Goal: Book appointment/travel/reservation

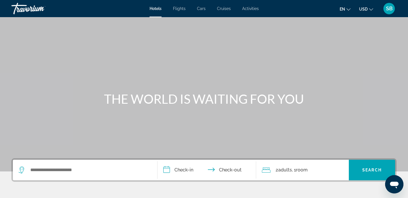
click at [253, 8] on span "Activities" at bounding box center [250, 8] width 17 height 5
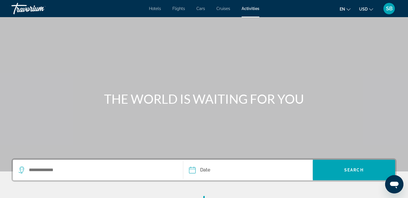
click at [92, 165] on div "Search widget" at bounding box center [98, 170] width 159 height 21
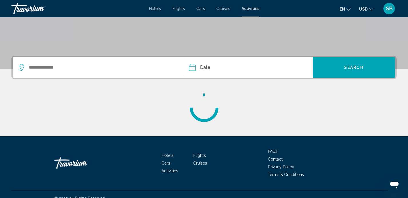
scroll to position [111, 0]
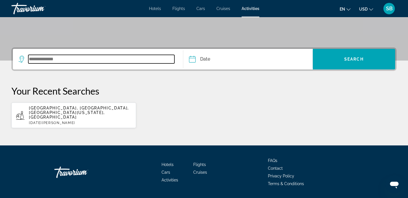
click at [43, 57] on input "Search widget" at bounding box center [101, 59] width 146 height 9
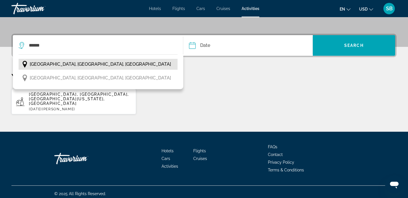
click at [49, 67] on span "[GEOGRAPHIC_DATA], [GEOGRAPHIC_DATA], [GEOGRAPHIC_DATA]" at bounding box center [100, 64] width 141 height 8
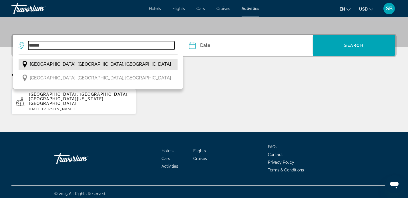
type input "**********"
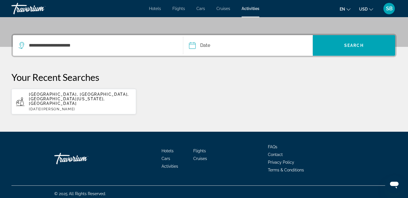
click at [204, 46] on input "Date" at bounding box center [220, 46] width 64 height 22
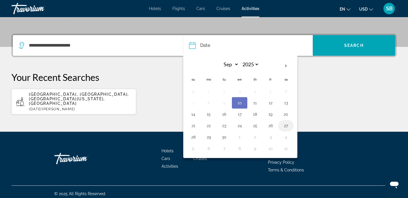
click at [287, 126] on button "27" at bounding box center [285, 126] width 9 height 8
type input "**********"
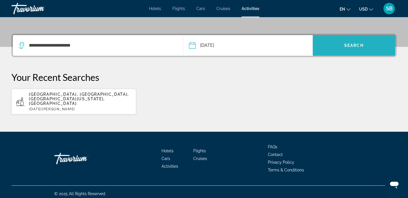
click at [346, 42] on span "Search widget" at bounding box center [354, 46] width 82 height 14
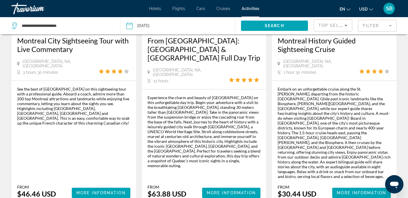
scroll to position [886, 0]
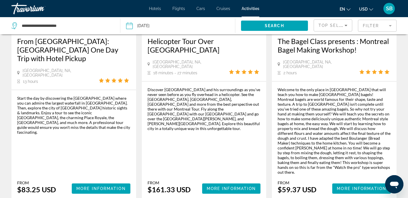
scroll to position [375, 0]
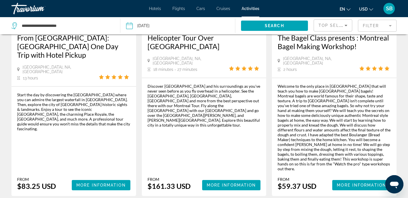
click at [346, 8] on button "en English Español Français Italiano Português русский" at bounding box center [345, 9] width 11 height 8
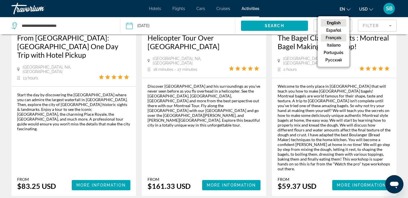
click at [334, 40] on button "Français" at bounding box center [333, 37] width 25 height 7
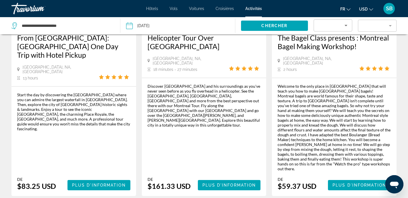
click at [370, 9] on icon "Change currency" at bounding box center [371, 9] width 4 height 4
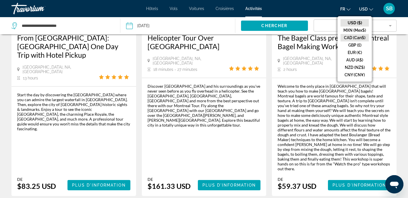
click at [355, 36] on button "CAD (Can$)" at bounding box center [355, 37] width 28 height 7
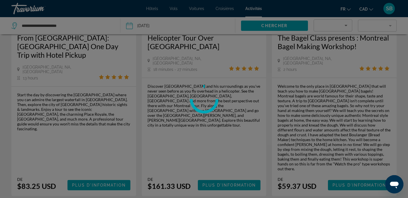
scroll to position [0, 0]
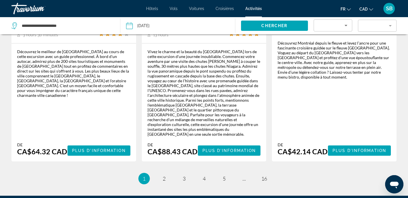
scroll to position [1006, 0]
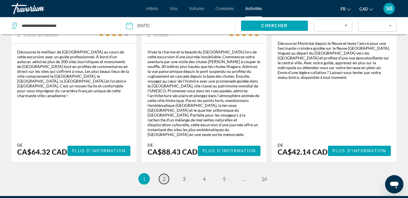
click at [166, 174] on link "page 2" at bounding box center [164, 179] width 10 height 10
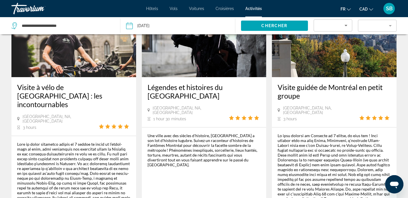
scroll to position [855, 0]
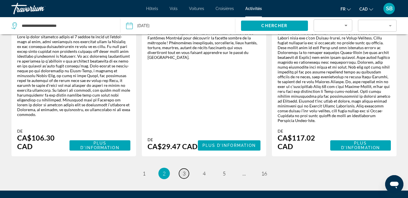
click at [184, 170] on span "3" at bounding box center [184, 173] width 3 height 6
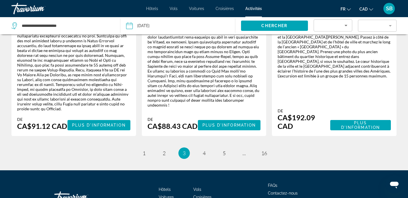
scroll to position [1024, 0]
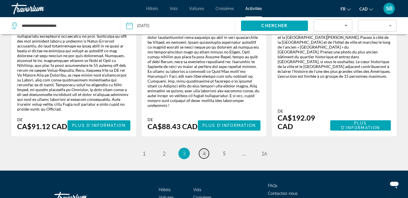
click at [203, 150] on span "4" at bounding box center [204, 153] width 3 height 6
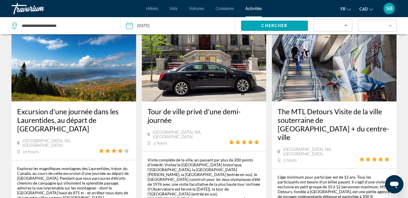
scroll to position [39, 0]
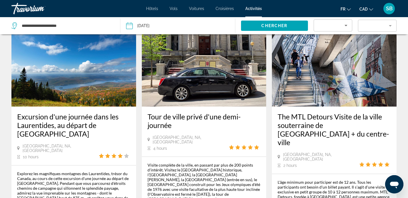
click at [160, 27] on input "Date: Sep 27, 2025" at bounding box center [153, 26] width 57 height 19
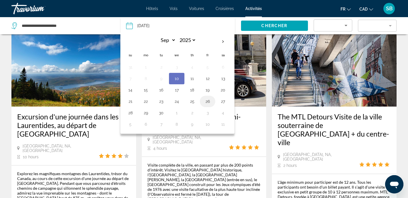
click at [207, 101] on button "26" at bounding box center [207, 102] width 9 height 8
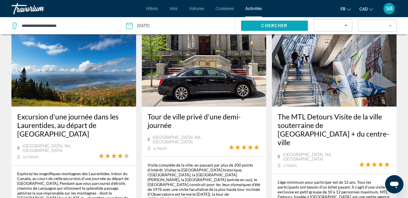
click at [264, 27] on span "Chercher" at bounding box center [274, 25] width 26 height 5
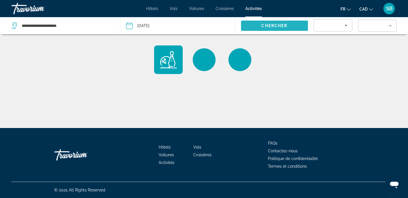
scroll to position [0, 0]
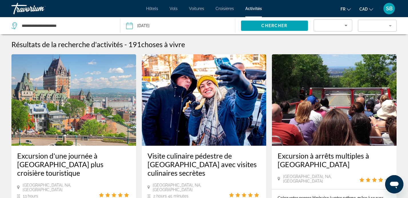
click at [170, 27] on input "**********" at bounding box center [153, 26] width 57 height 19
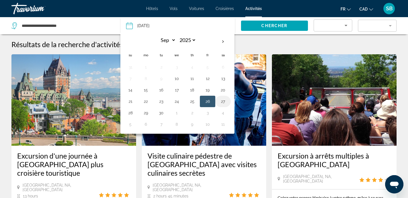
click at [223, 101] on button "27" at bounding box center [223, 102] width 9 height 8
type input "**********"
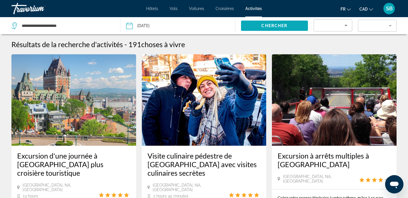
click at [266, 25] on span "Chercher" at bounding box center [274, 25] width 26 height 5
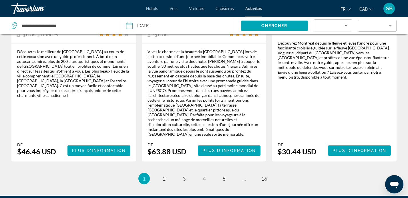
scroll to position [980, 0]
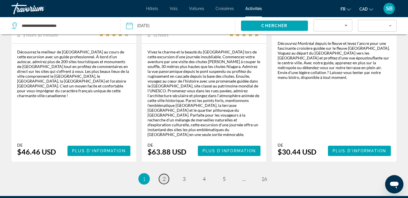
click at [166, 174] on link "page 2" at bounding box center [164, 179] width 10 height 10
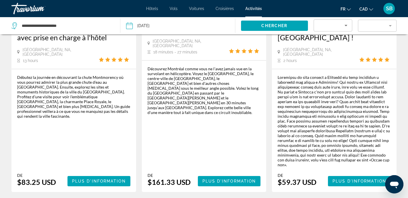
scroll to position [359, 0]
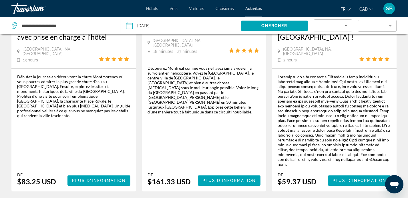
click at [336, 119] on div "Main content" at bounding box center [334, 120] width 113 height 92
click at [344, 178] on span "Plus d'information" at bounding box center [360, 180] width 54 height 5
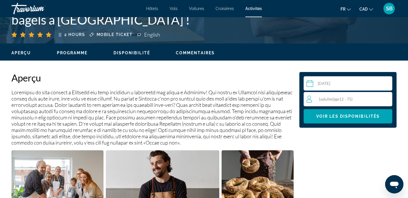
scroll to position [149, 0]
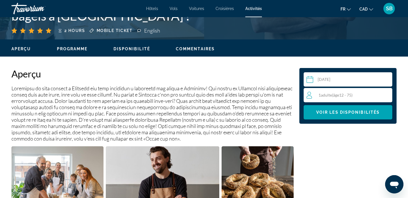
click at [335, 92] on div "1 Adulte Adultes ( âge 12 - 75)" at bounding box center [350, 95] width 86 height 7
click at [386, 94] on icon "Increment adults" at bounding box center [386, 95] width 5 height 7
click at [329, 114] on span "Voir les disponibilités" at bounding box center [347, 112] width 63 height 5
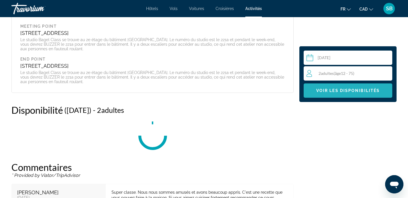
scroll to position [672, 0]
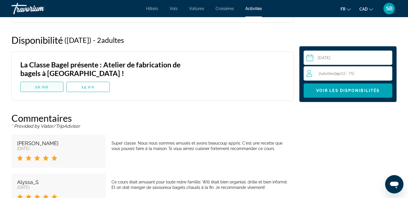
click at [46, 87] on span "10:00" at bounding box center [41, 87] width 13 height 5
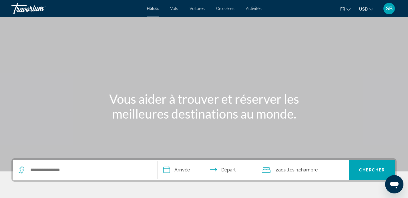
click at [255, 11] on div "Hôtels Vols Voitures Croisières Activités Hôtels Vols Voitures Croisières Activ…" at bounding box center [204, 8] width 408 height 15
click at [254, 10] on span "Activités" at bounding box center [254, 8] width 16 height 5
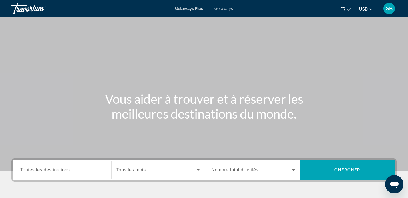
click at [59, 169] on span "Toutes les destinations" at bounding box center [44, 170] width 49 height 5
click at [59, 169] on input "Destination Toutes les destinations" at bounding box center [62, 170] width 84 height 7
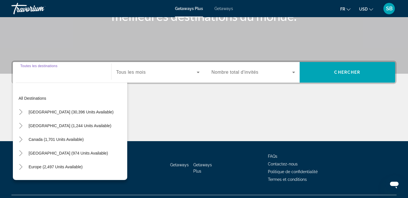
scroll to position [111, 0]
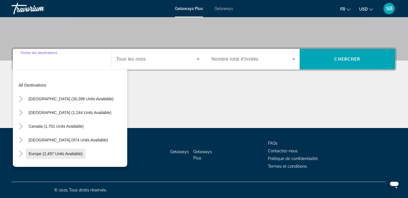
click at [52, 153] on span "Europe (2,497 units available)" at bounding box center [56, 154] width 54 height 5
type input "**********"
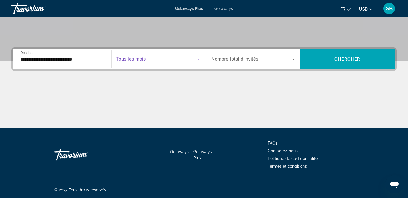
click at [166, 59] on span "Search widget" at bounding box center [156, 59] width 80 height 7
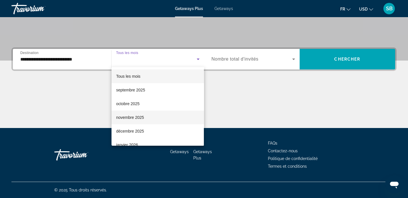
click at [122, 119] on span "novembre 2025" at bounding box center [130, 117] width 28 height 7
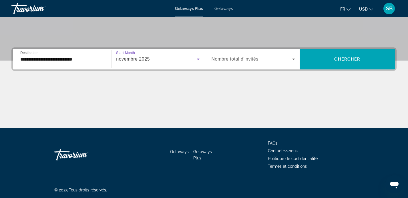
click at [269, 58] on span "Search widget" at bounding box center [252, 59] width 81 height 7
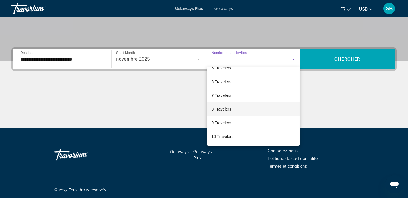
scroll to position [63, 0]
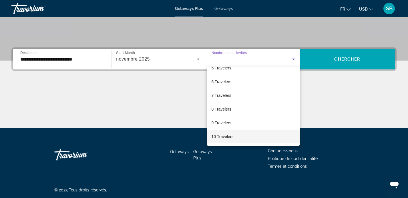
click at [227, 140] on mat-option "10 Travelers" at bounding box center [253, 137] width 93 height 14
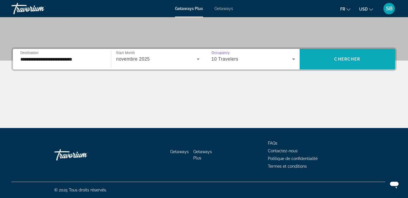
click at [346, 59] on span "Chercher" at bounding box center [347, 59] width 26 height 5
